Goal: Information Seeking & Learning: Learn about a topic

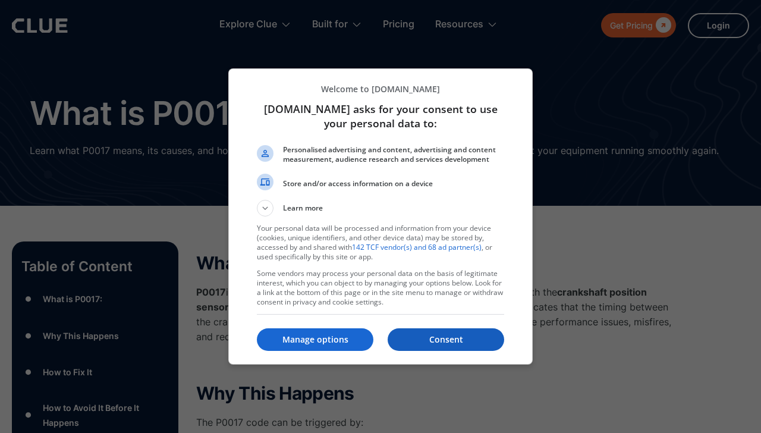
click at [454, 338] on p "Consent" at bounding box center [446, 340] width 117 height 12
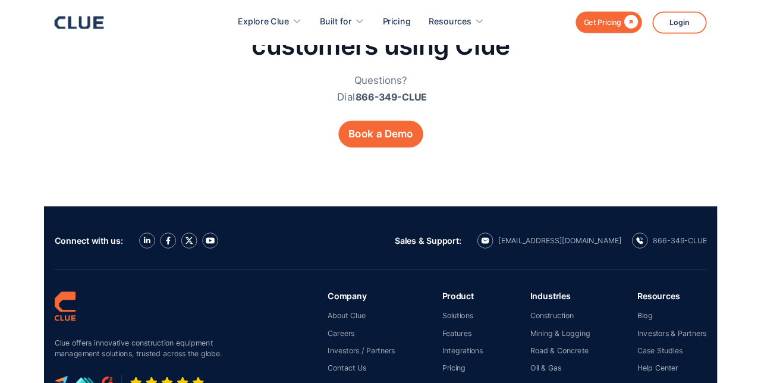
scroll to position [2224, 0]
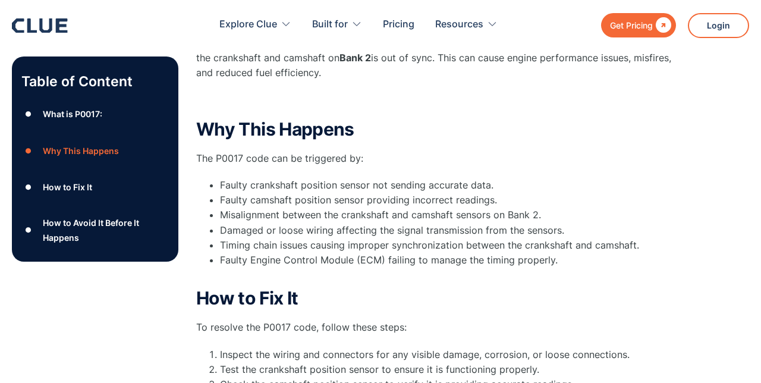
scroll to position [262, 0]
